Goal: Information Seeking & Learning: Learn about a topic

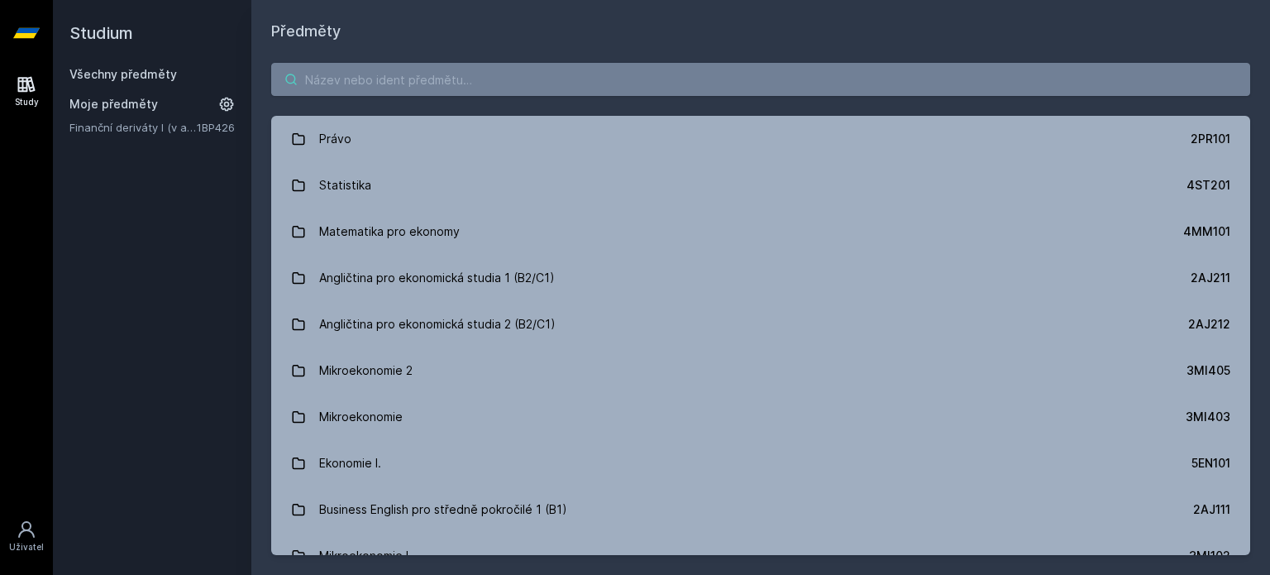
click at [435, 88] on input "search" at bounding box center [760, 79] width 979 height 33
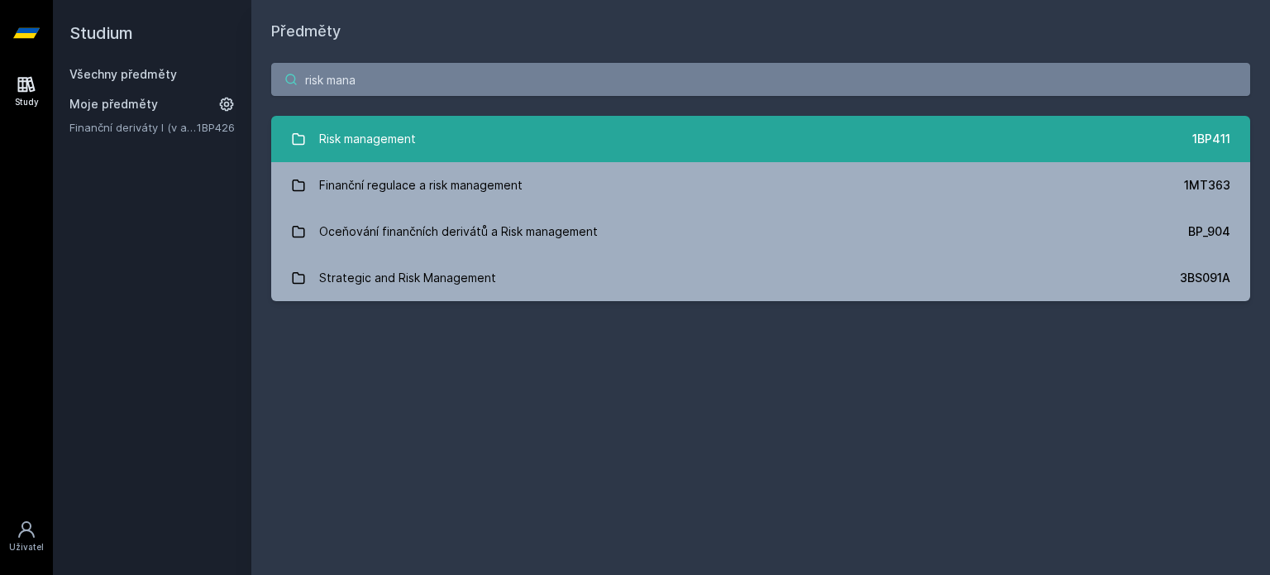
type input "risk mana"
click at [413, 128] on div "Risk management" at bounding box center [367, 138] width 97 height 33
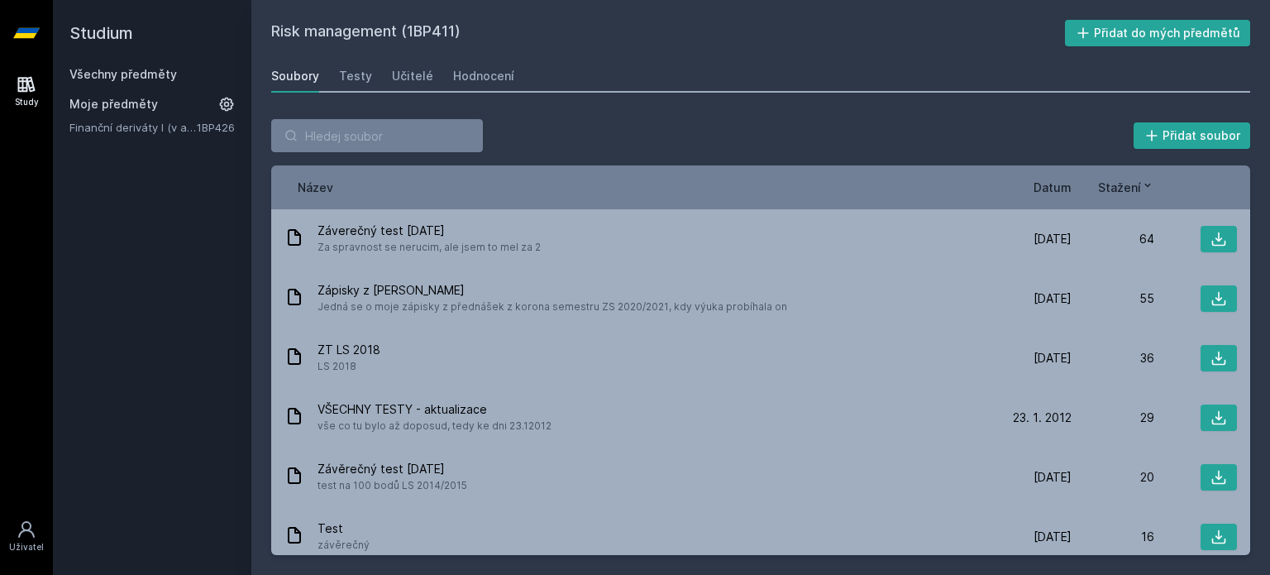
click at [1057, 180] on span "Datum" at bounding box center [1052, 187] width 38 height 17
click at [453, 75] on div "Hodnocení" at bounding box center [483, 76] width 61 height 17
